Goal: Information Seeking & Learning: Learn about a topic

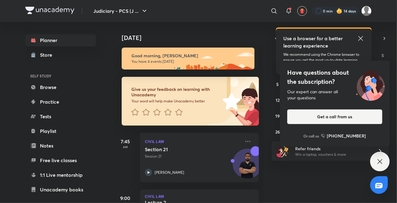
click at [377, 162] on icon at bounding box center [379, 161] width 7 height 7
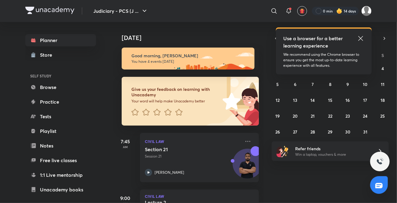
click at [358, 38] on icon at bounding box center [360, 38] width 7 height 7
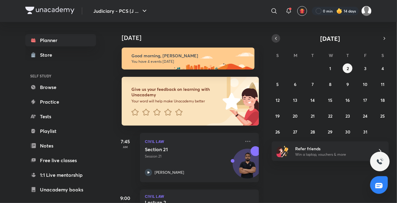
click at [274, 40] on icon "button" at bounding box center [275, 38] width 5 height 5
click at [293, 132] on abbr "29" at bounding box center [295, 132] width 5 height 6
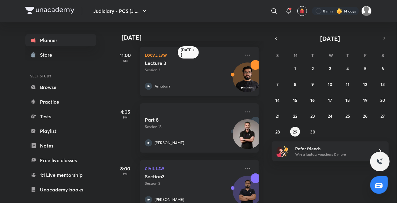
scroll to position [60, 0]
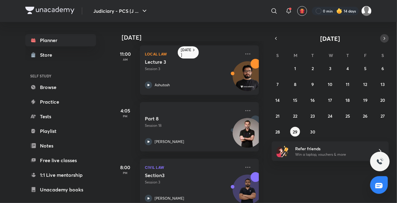
click at [386, 34] on button "button" at bounding box center [384, 38] width 9 height 9
click at [329, 66] on button "1" at bounding box center [330, 68] width 10 height 10
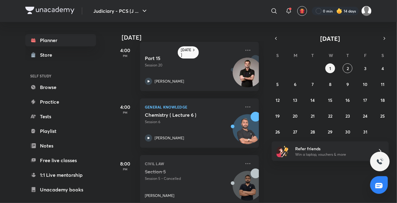
scroll to position [131, 0]
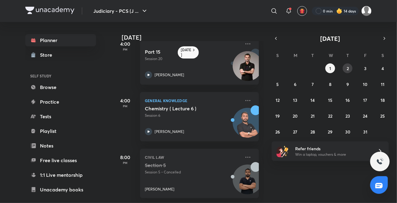
click at [348, 71] on button "2" at bounding box center [348, 68] width 10 height 10
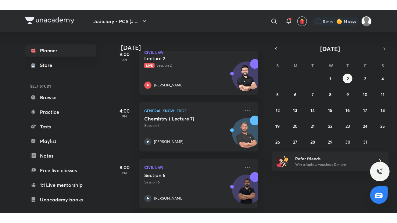
scroll to position [0, 1]
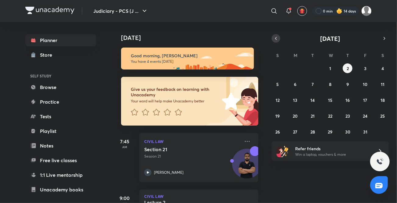
click at [276, 37] on icon "button" at bounding box center [275, 38] width 1 height 2
click at [298, 130] on button "29" at bounding box center [295, 132] width 10 height 10
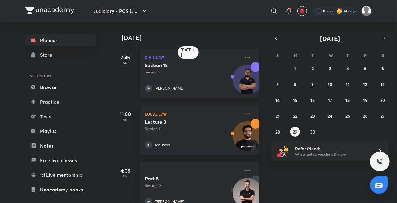
click at [149, 87] on icon at bounding box center [148, 88] width 7 height 7
